Goal: Task Accomplishment & Management: Complete application form

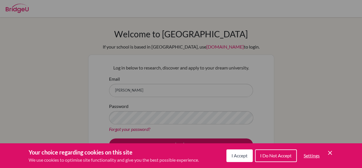
click at [333, 152] on icon "Cookie Control Close Icon" at bounding box center [330, 152] width 7 height 7
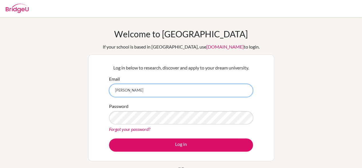
click at [223, 93] on input "[PERSON_NAME]" at bounding box center [181, 90] width 144 height 13
type input "fernandocarlo"
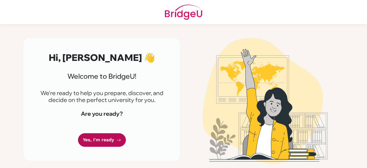
click at [95, 137] on link "Yes, I'm ready" at bounding box center [102, 139] width 48 height 13
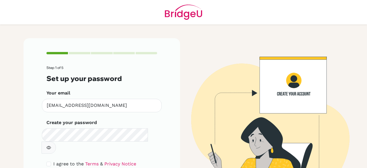
click at [56, 141] on button "button" at bounding box center [49, 147] width 14 height 12
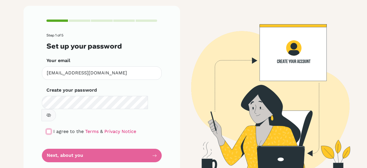
click at [47, 129] on input "checkbox" at bounding box center [48, 131] width 5 height 5
checkbox input "true"
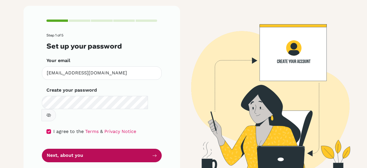
click at [76, 148] on button "Next, about you" at bounding box center [102, 154] width 120 height 13
